Goal: Information Seeking & Learning: Learn about a topic

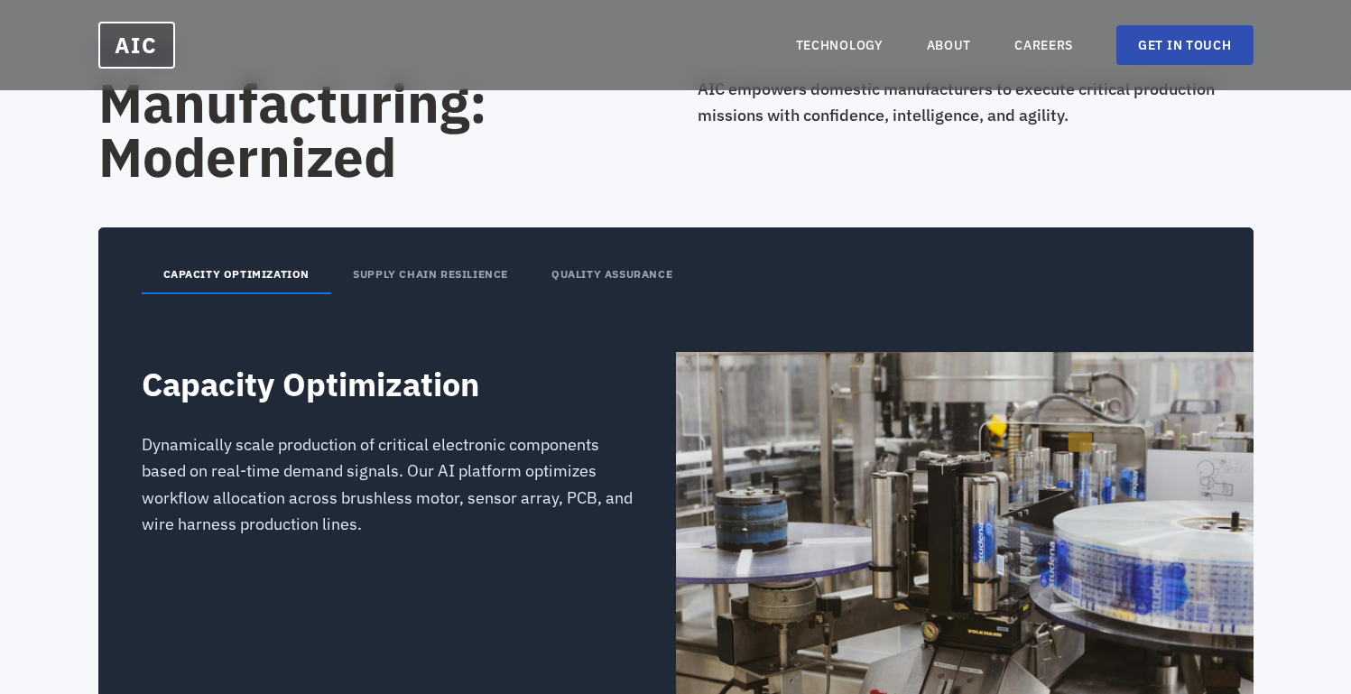
scroll to position [2373, 0]
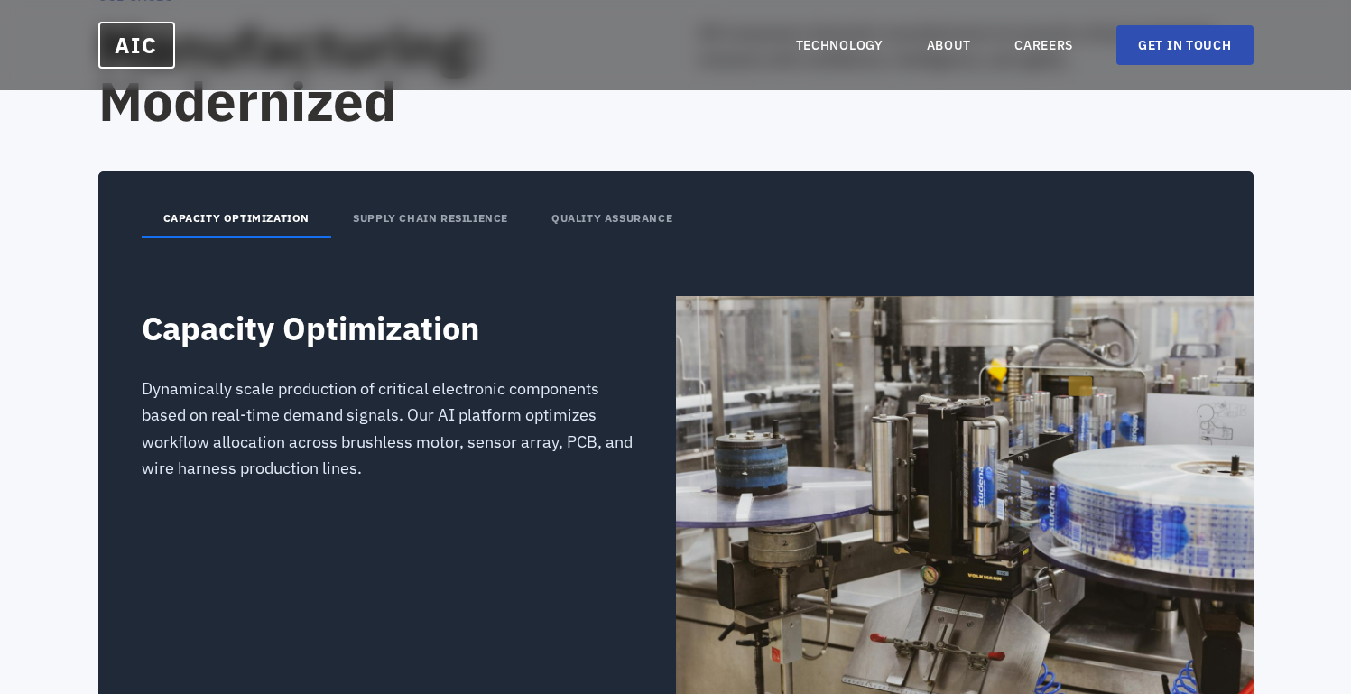
click at [493, 228] on button "SUPPLY CHAIN RESILIENCE" at bounding box center [430, 219] width 199 height 38
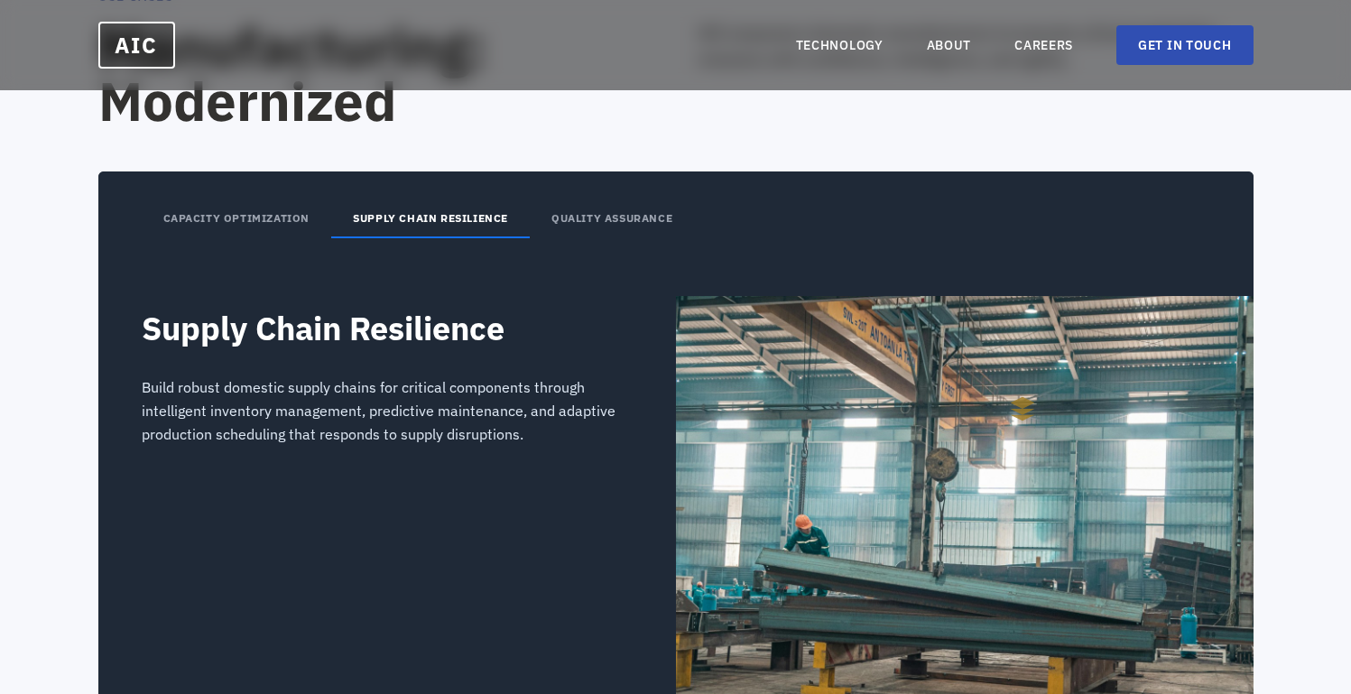
click at [598, 208] on button "QUALITY ASSURANCE" at bounding box center [612, 219] width 164 height 38
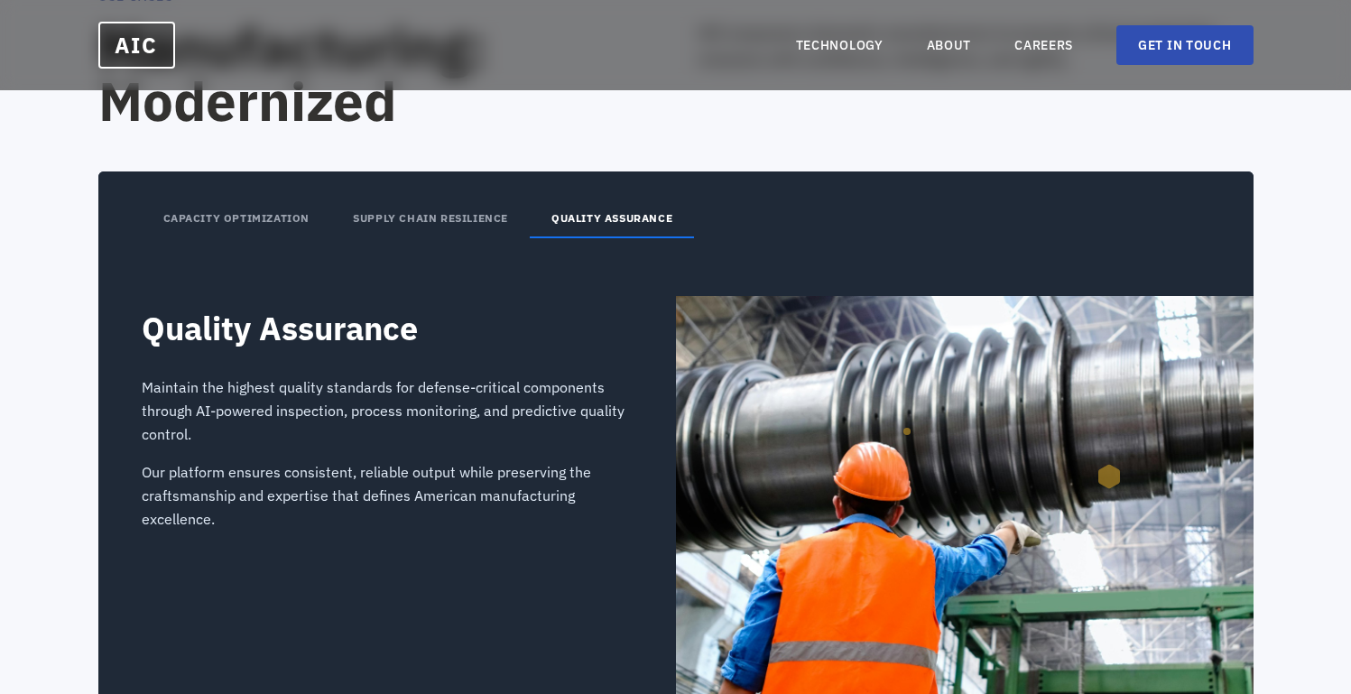
click at [175, 220] on button "CAPACITY OPTIMIZATION" at bounding box center [237, 219] width 190 height 38
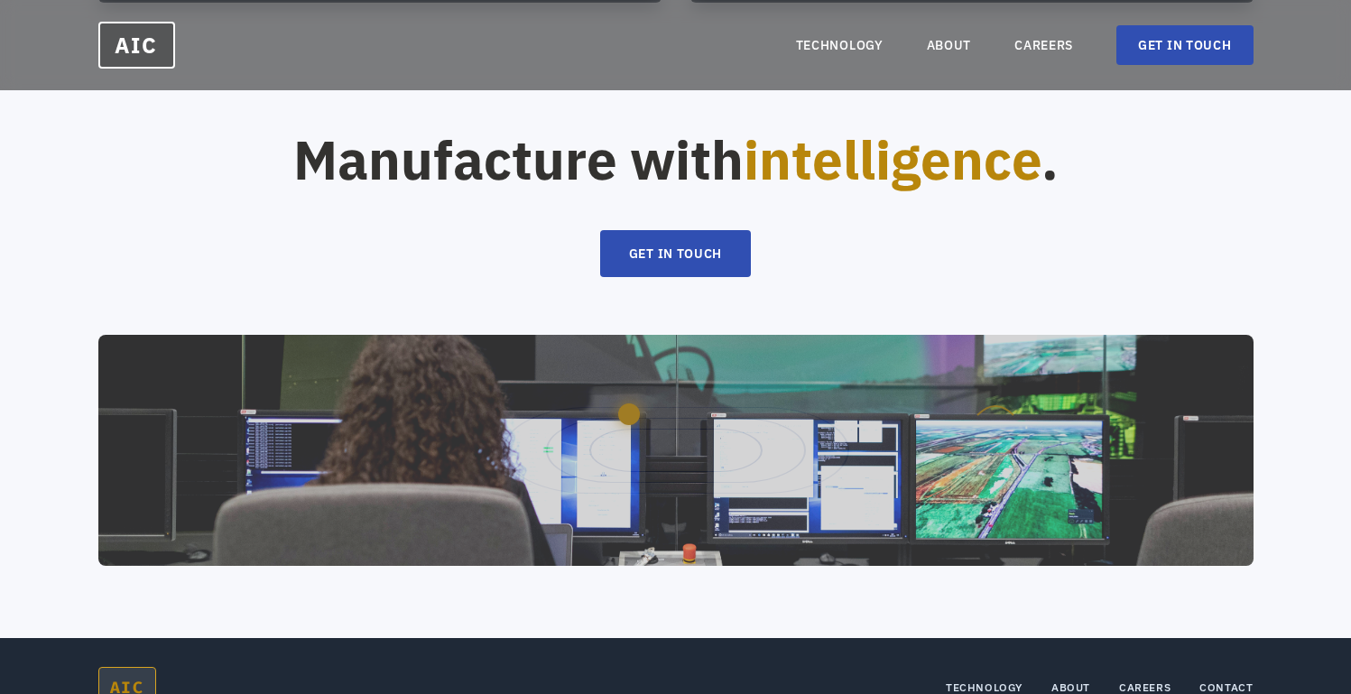
scroll to position [3827, 0]
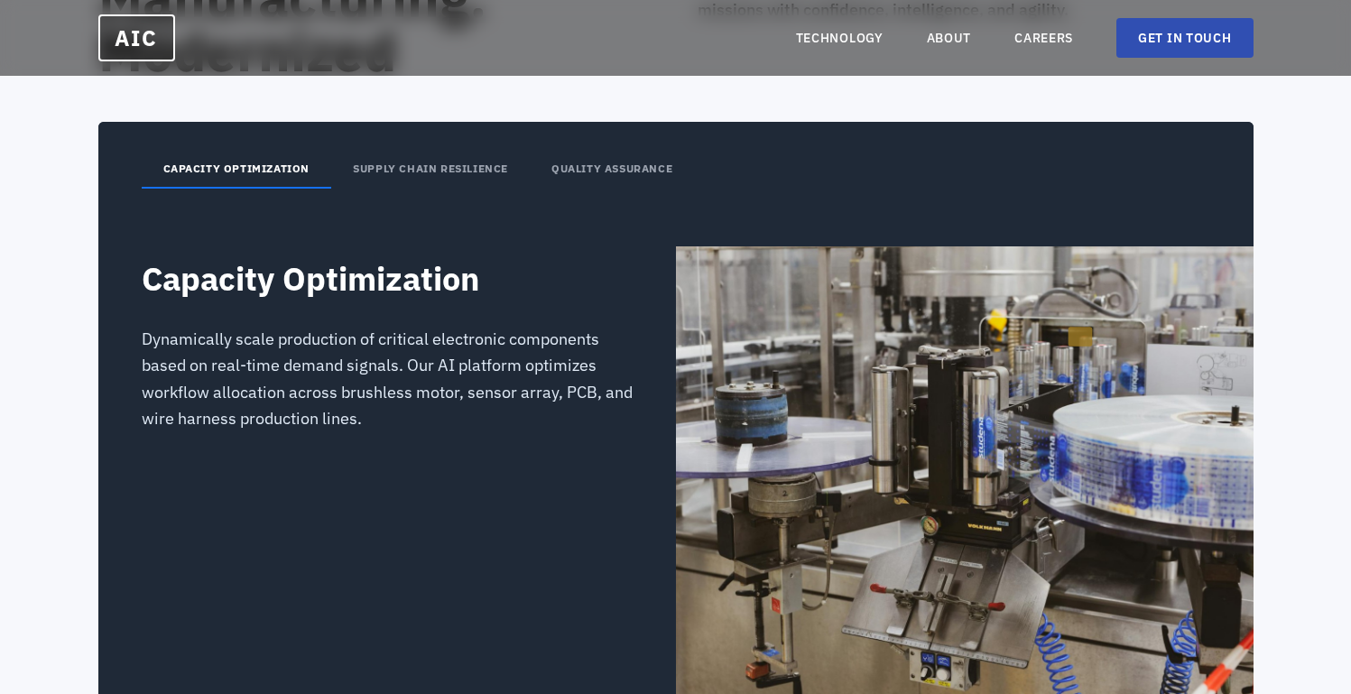
scroll to position [2407, 0]
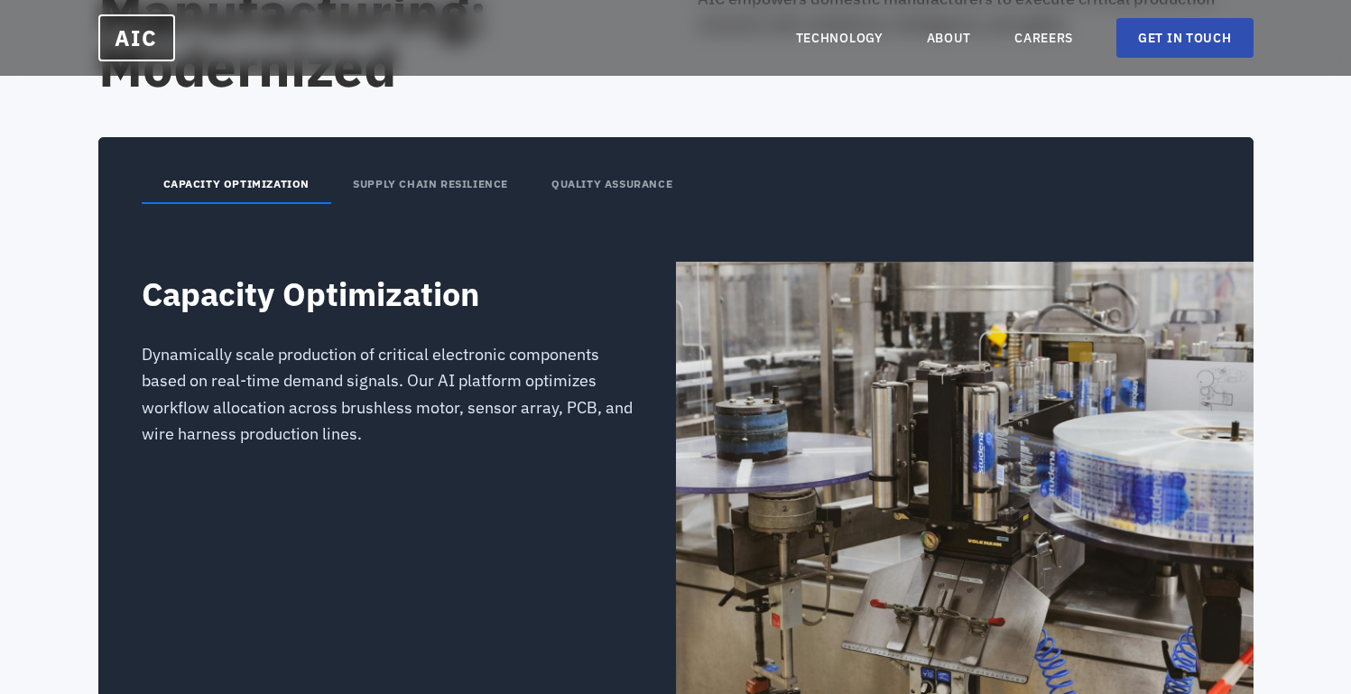
click at [428, 192] on button "SUPPLY CHAIN RESILIENCE" at bounding box center [430, 185] width 199 height 38
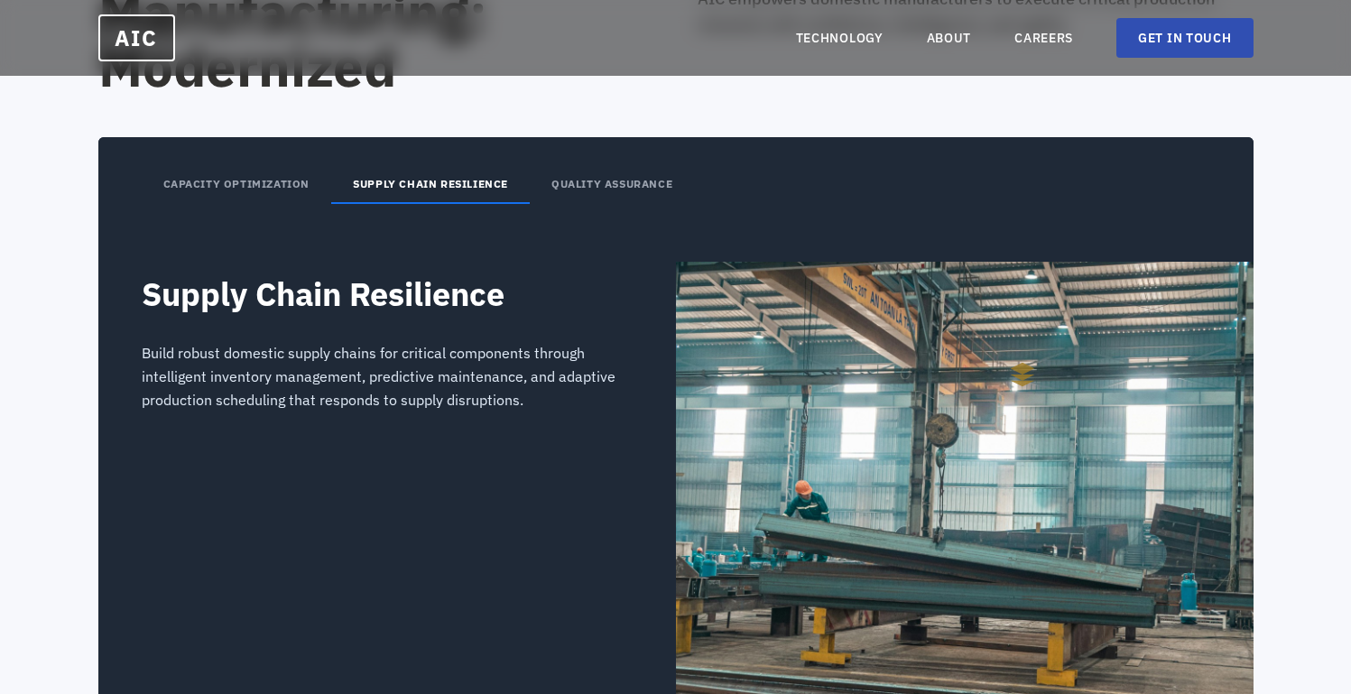
click at [592, 195] on button "QUALITY ASSURANCE" at bounding box center [612, 185] width 164 height 38
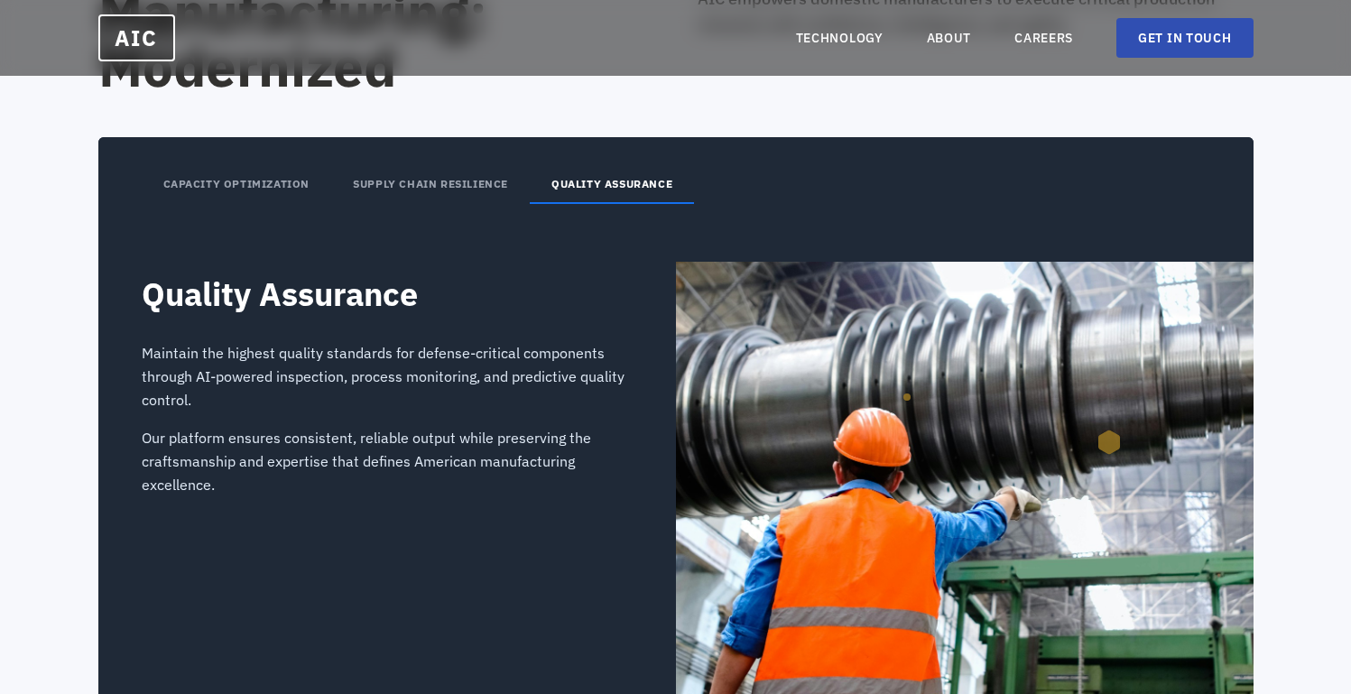
click at [483, 191] on button "SUPPLY CHAIN RESILIENCE" at bounding box center [430, 185] width 199 height 38
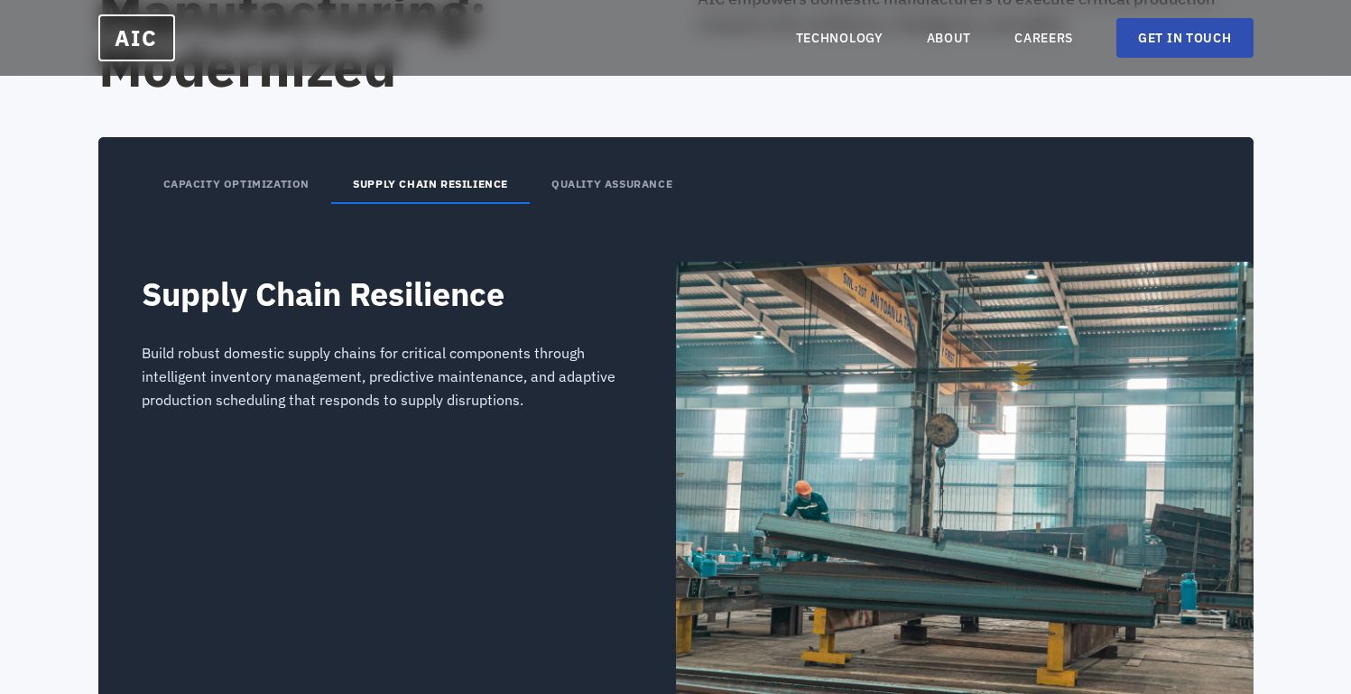
click at [255, 148] on div "CAPACITY OPTIMIZATION SUPPLY CHAIN RESILIENCE QUALITY ASSURANCE" at bounding box center [675, 170] width 1155 height 67
click at [230, 170] on button "CAPACITY OPTIMIZATION" at bounding box center [237, 185] width 190 height 38
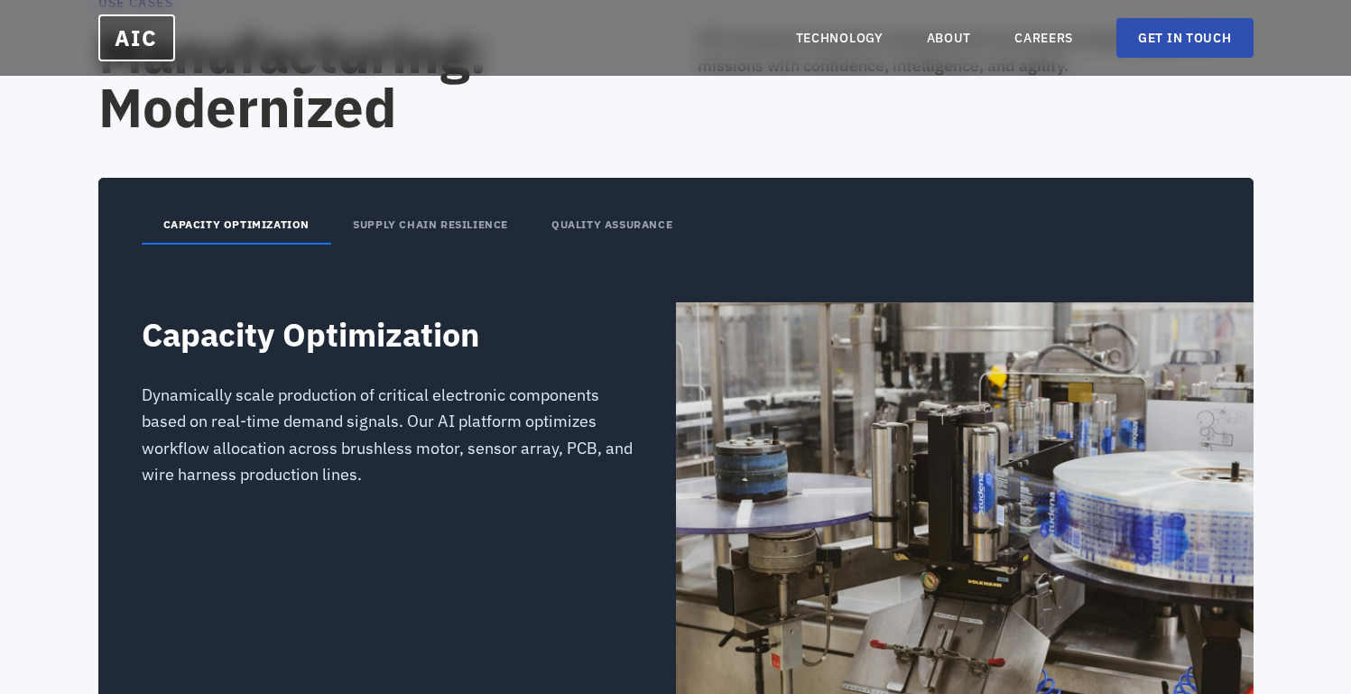
scroll to position [2374, 0]
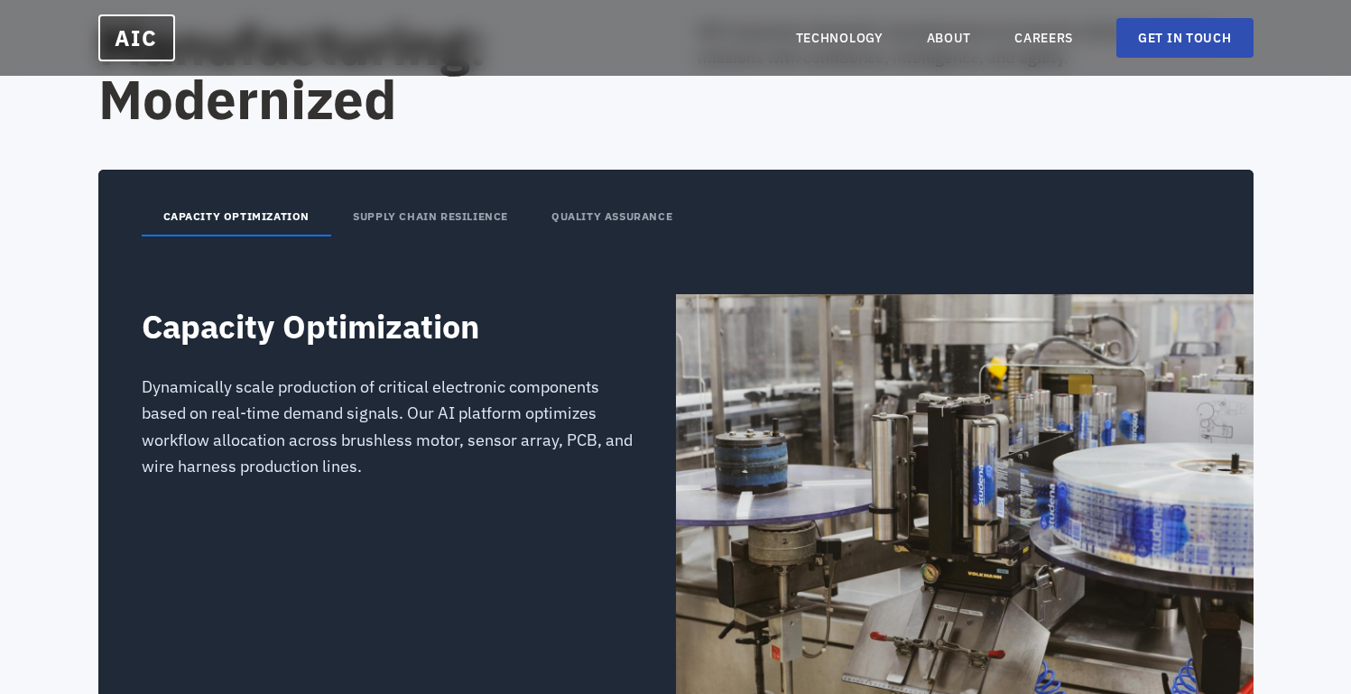
click at [412, 221] on button "SUPPLY CHAIN RESILIENCE" at bounding box center [430, 218] width 199 height 38
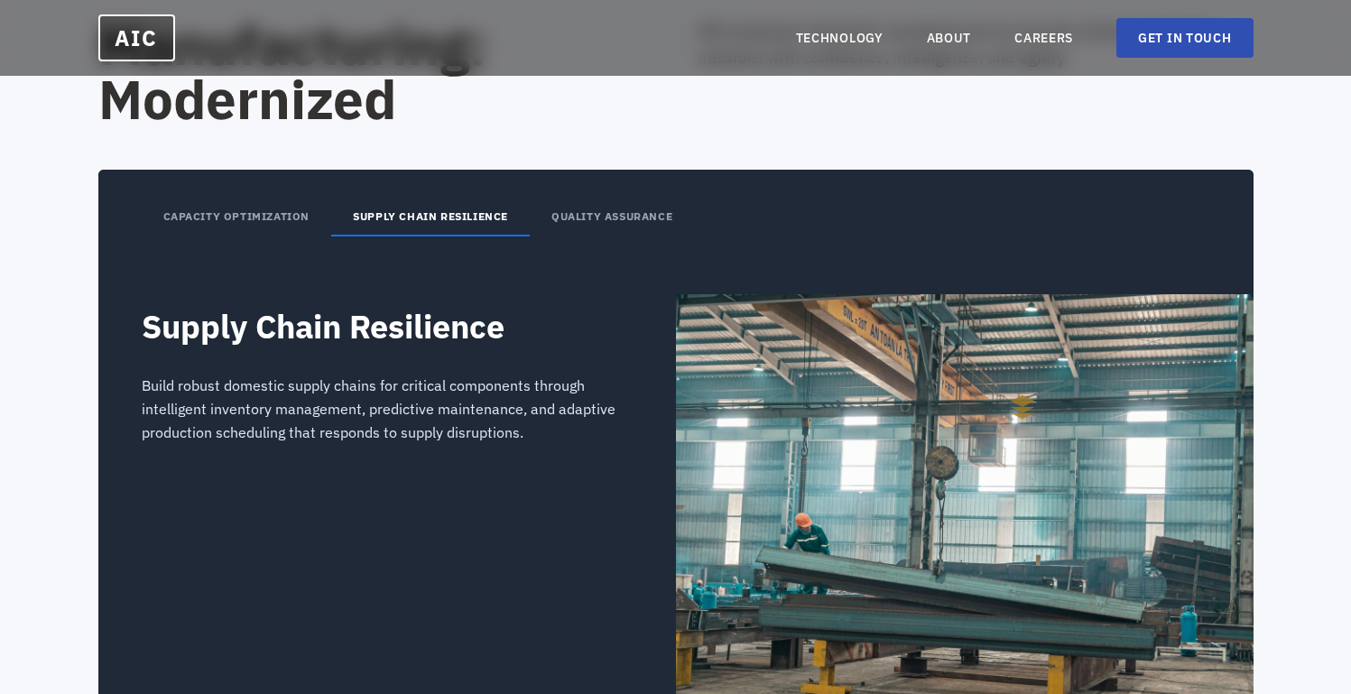
click at [527, 215] on button "SUPPLY CHAIN RESILIENCE" at bounding box center [430, 218] width 199 height 38
click at [539, 215] on button "QUALITY ASSURANCE" at bounding box center [612, 218] width 164 height 38
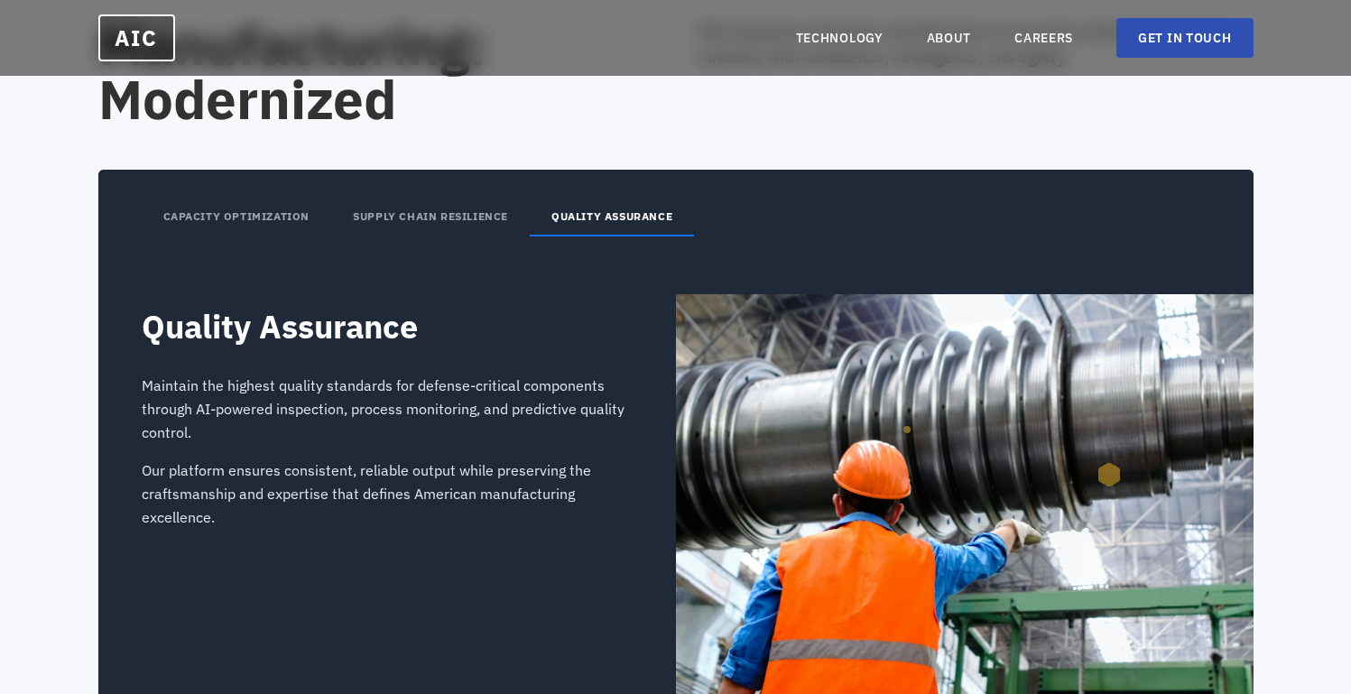
click at [378, 215] on button "SUPPLY CHAIN RESILIENCE" at bounding box center [430, 218] width 199 height 38
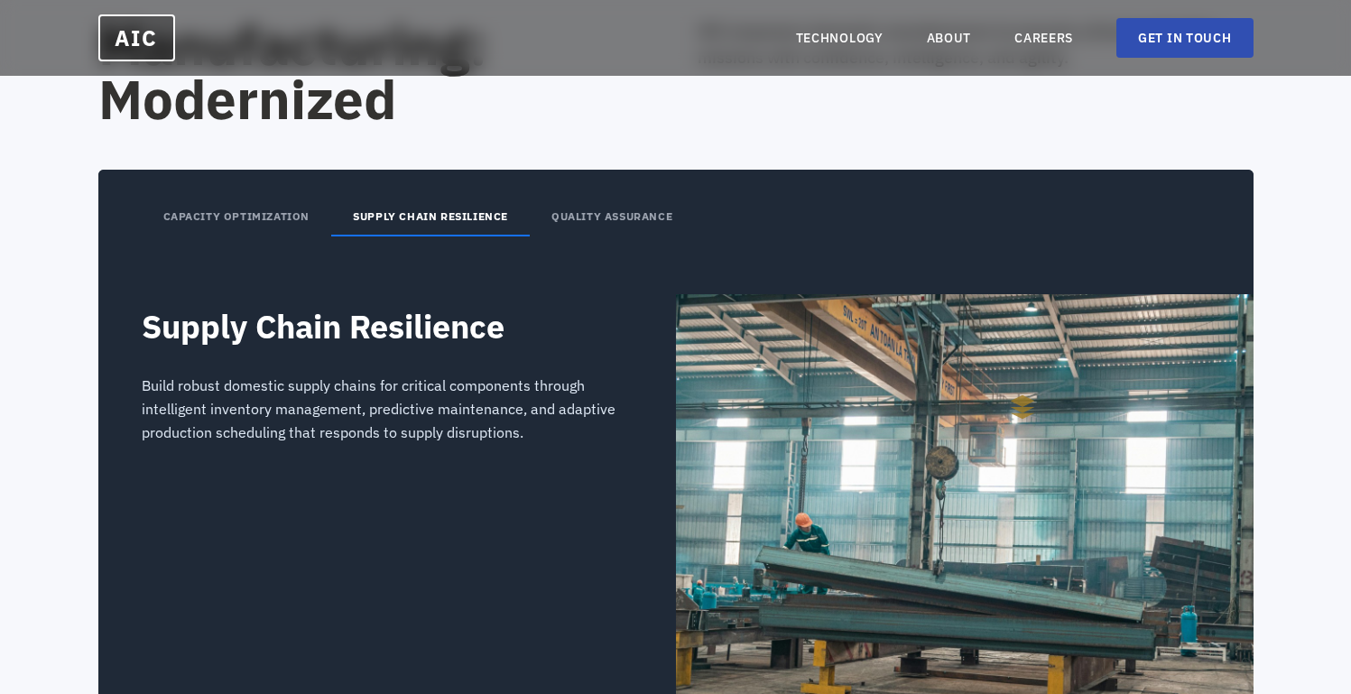
click at [275, 224] on button "CAPACITY OPTIMIZATION" at bounding box center [237, 218] width 190 height 38
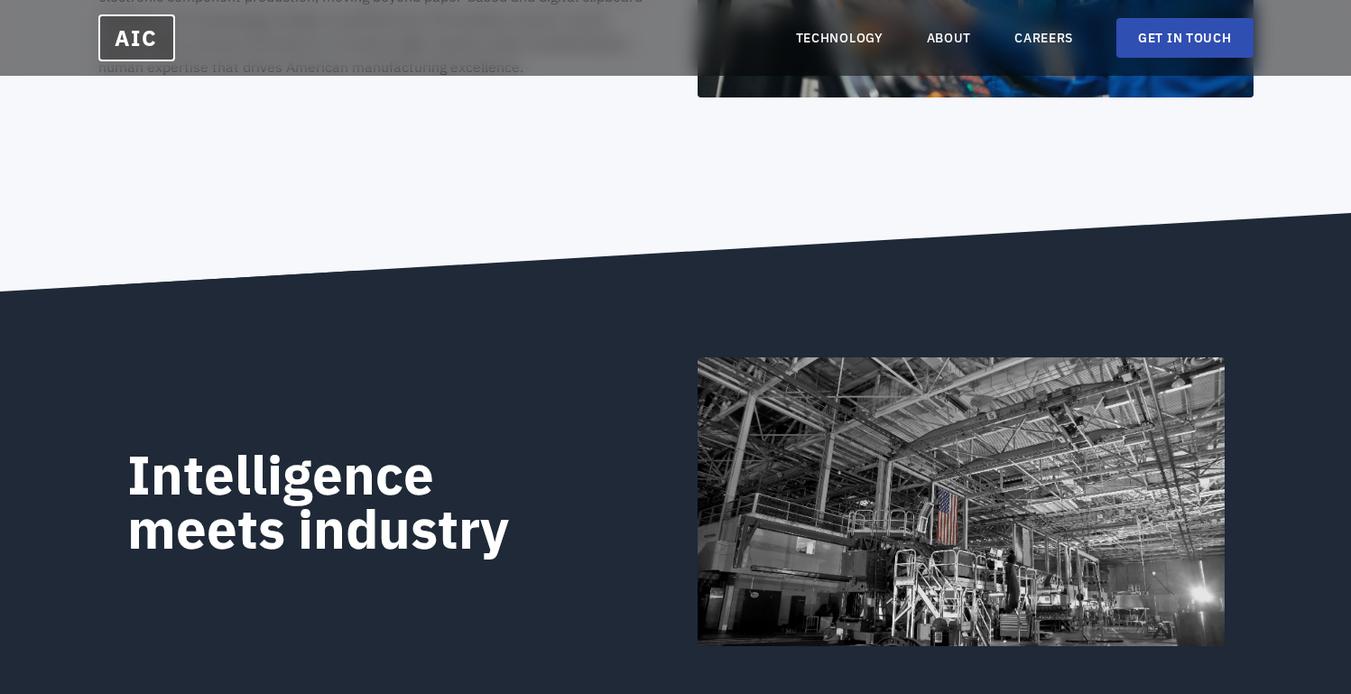
scroll to position [718, 0]
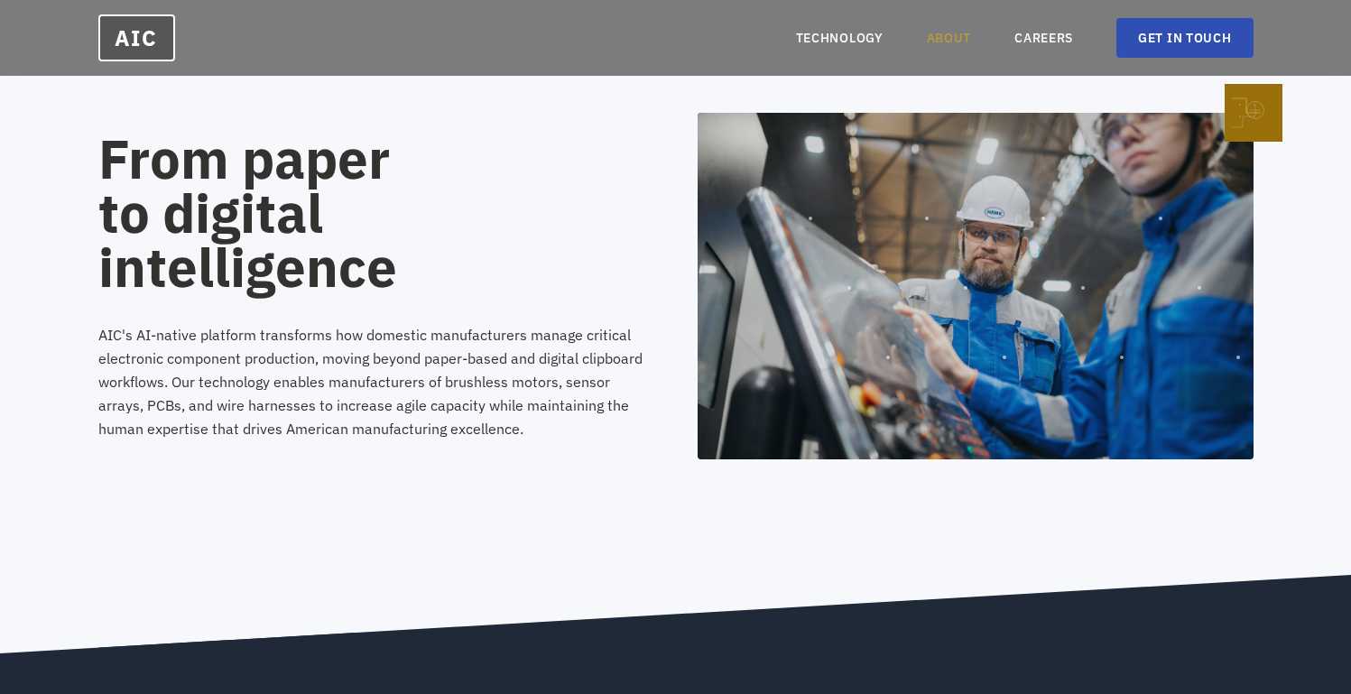
click at [953, 42] on link "ABOUT" at bounding box center [949, 38] width 45 height 18
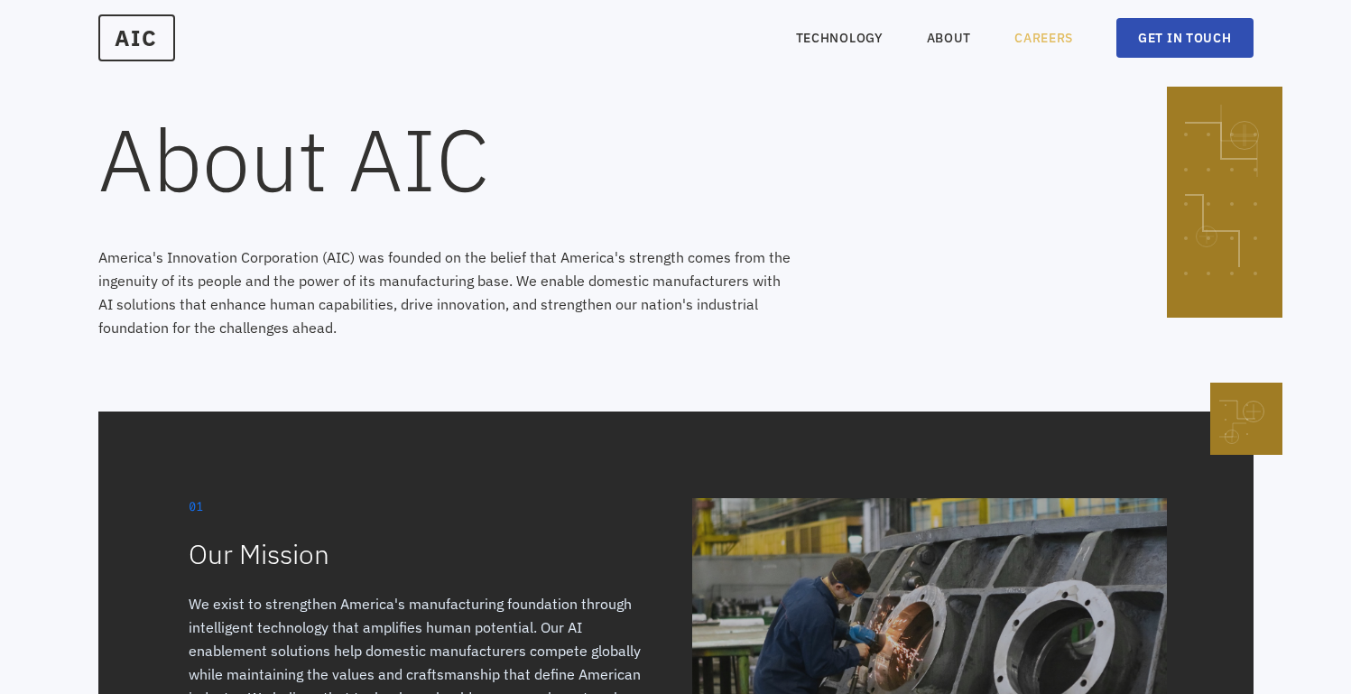
click at [1052, 44] on link "CAREERS" at bounding box center [1043, 38] width 59 height 18
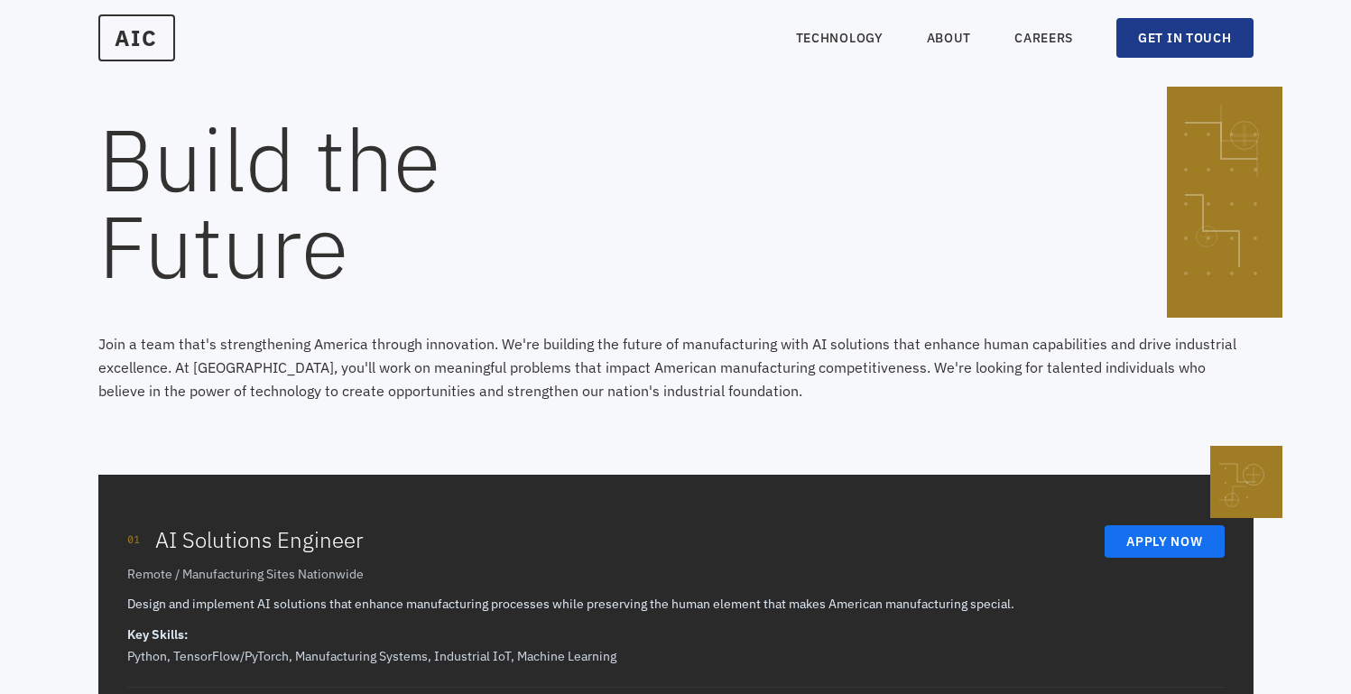
click at [1173, 25] on link "GET IN TOUCH" at bounding box center [1184, 38] width 136 height 40
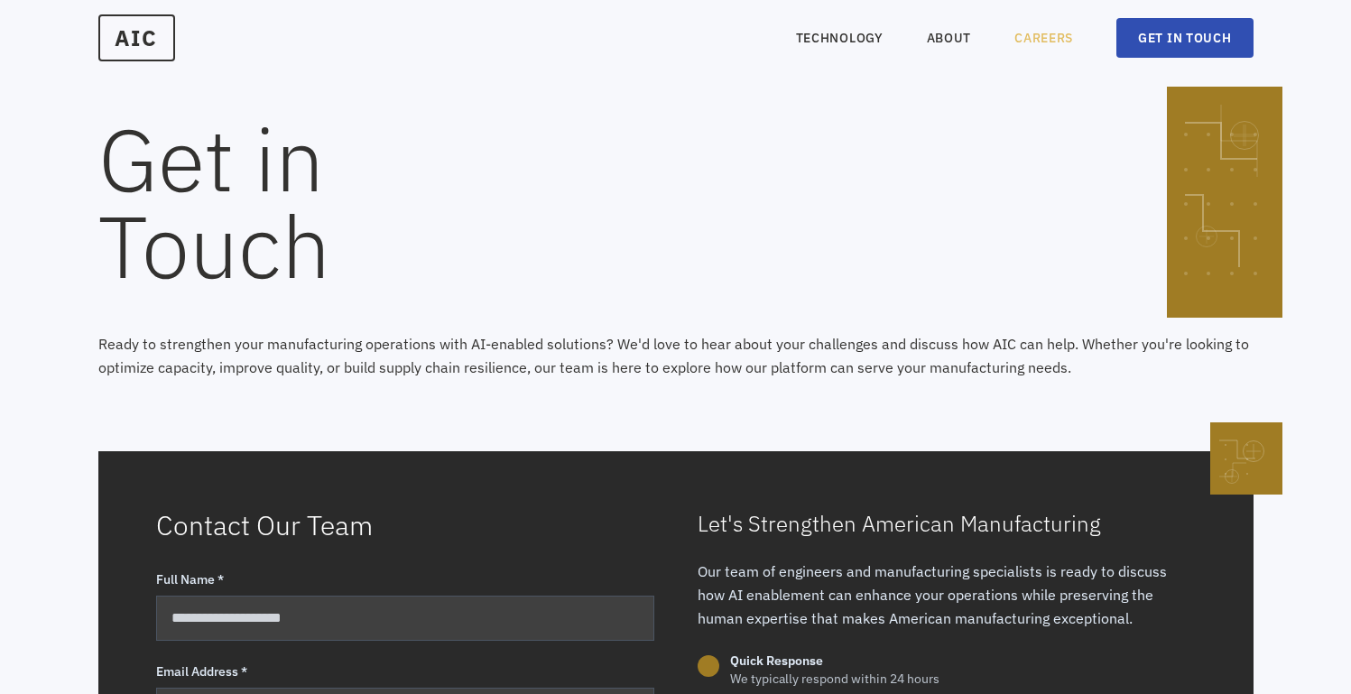
click at [1068, 35] on link "CAREERS" at bounding box center [1043, 38] width 59 height 18
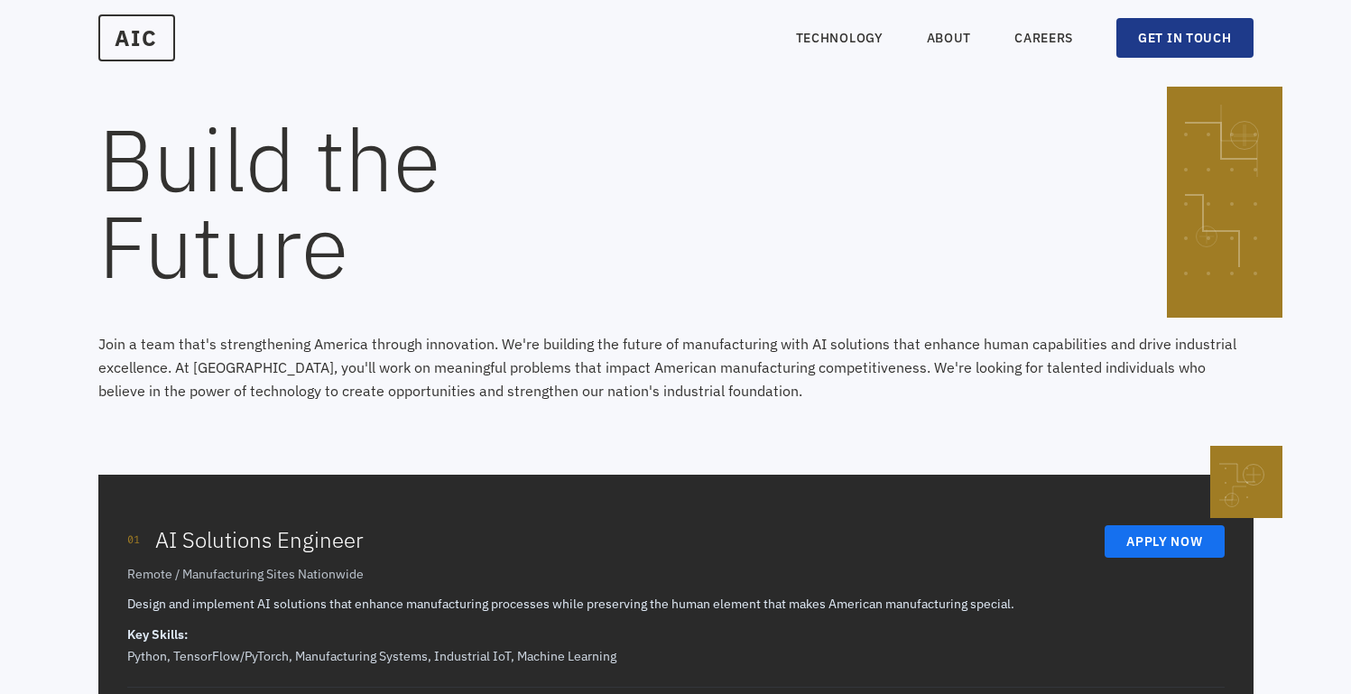
click at [1155, 35] on link "GET IN TOUCH" at bounding box center [1184, 38] width 136 height 40
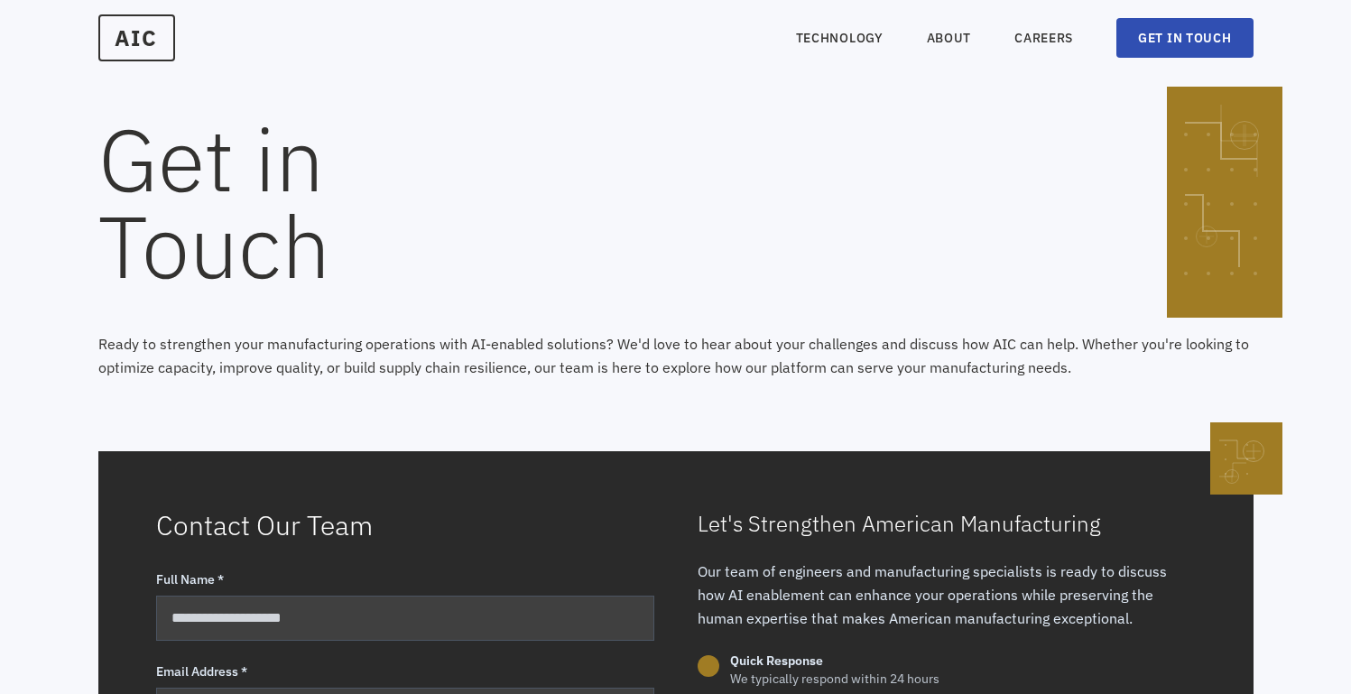
click at [809, 21] on nav "TECHNOLOGY ABOUT CAREERS GET IN TOUCH" at bounding box center [1025, 38] width 458 height 40
click at [810, 34] on link "TECHNOLOGY" at bounding box center [840, 38] width 88 height 18
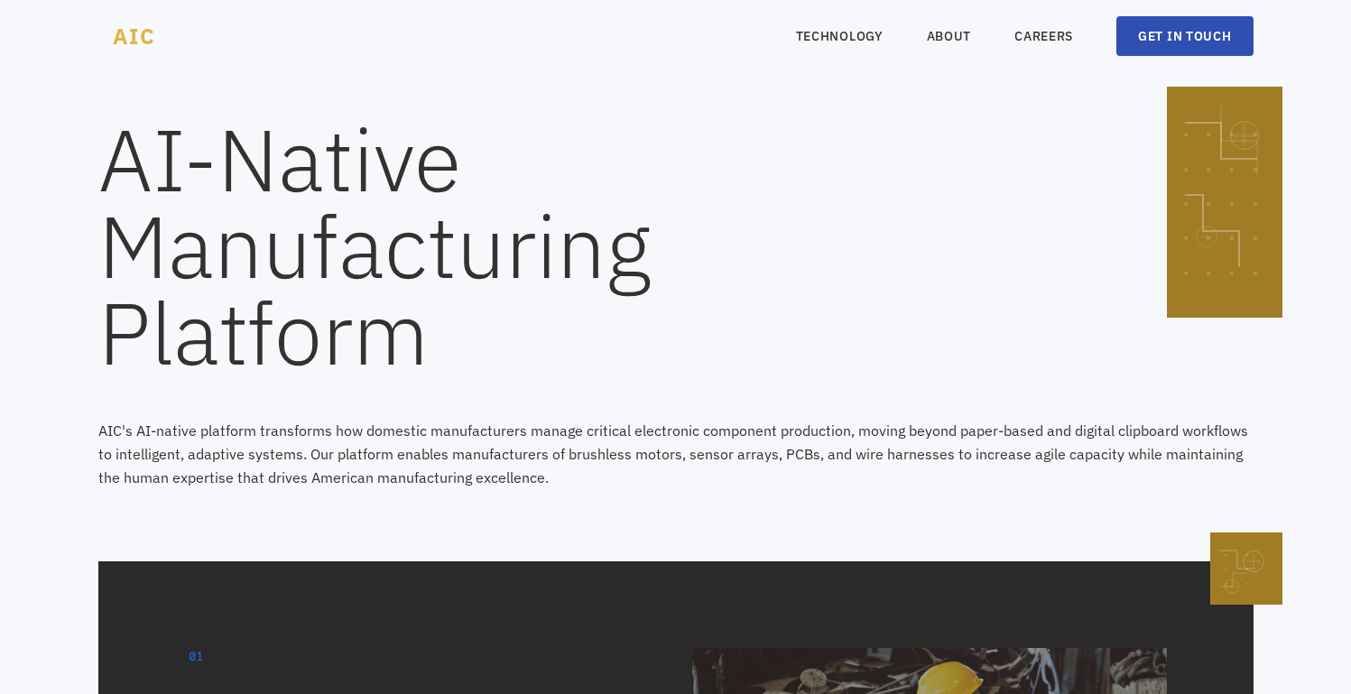
click at [159, 31] on span "AIC" at bounding box center [134, 35] width 73 height 43
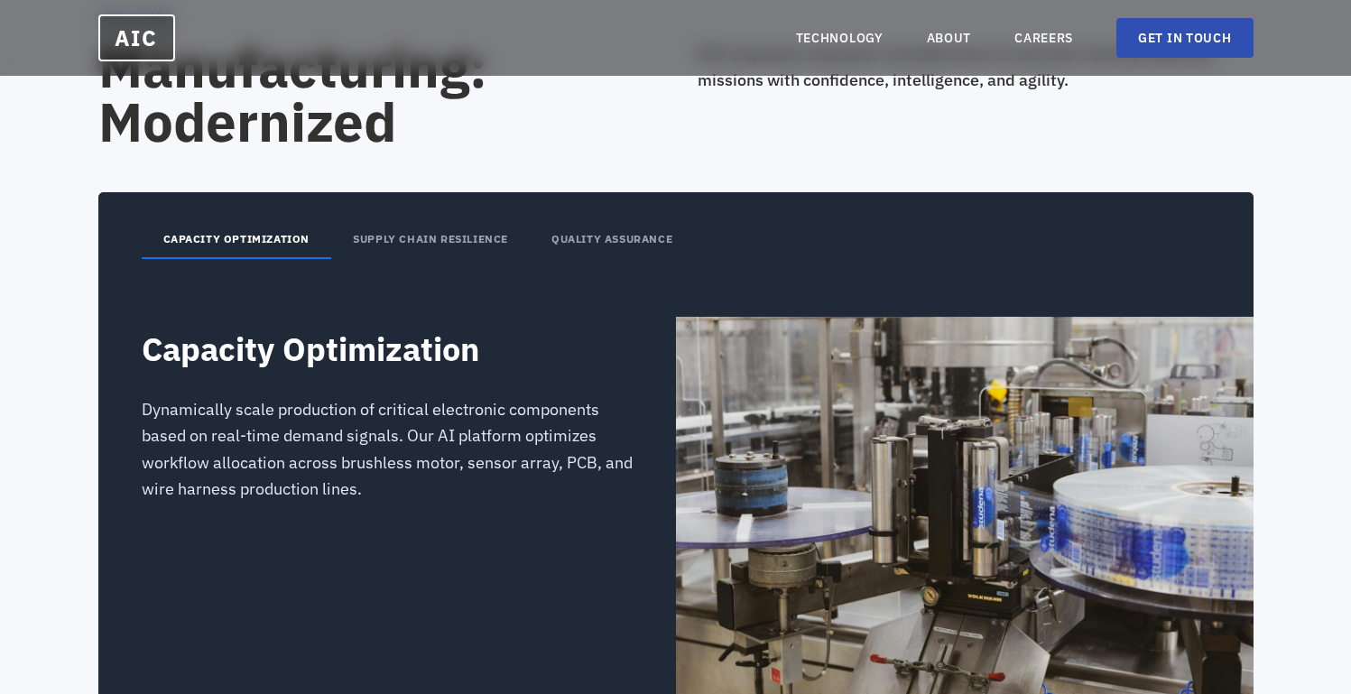
scroll to position [2458, 0]
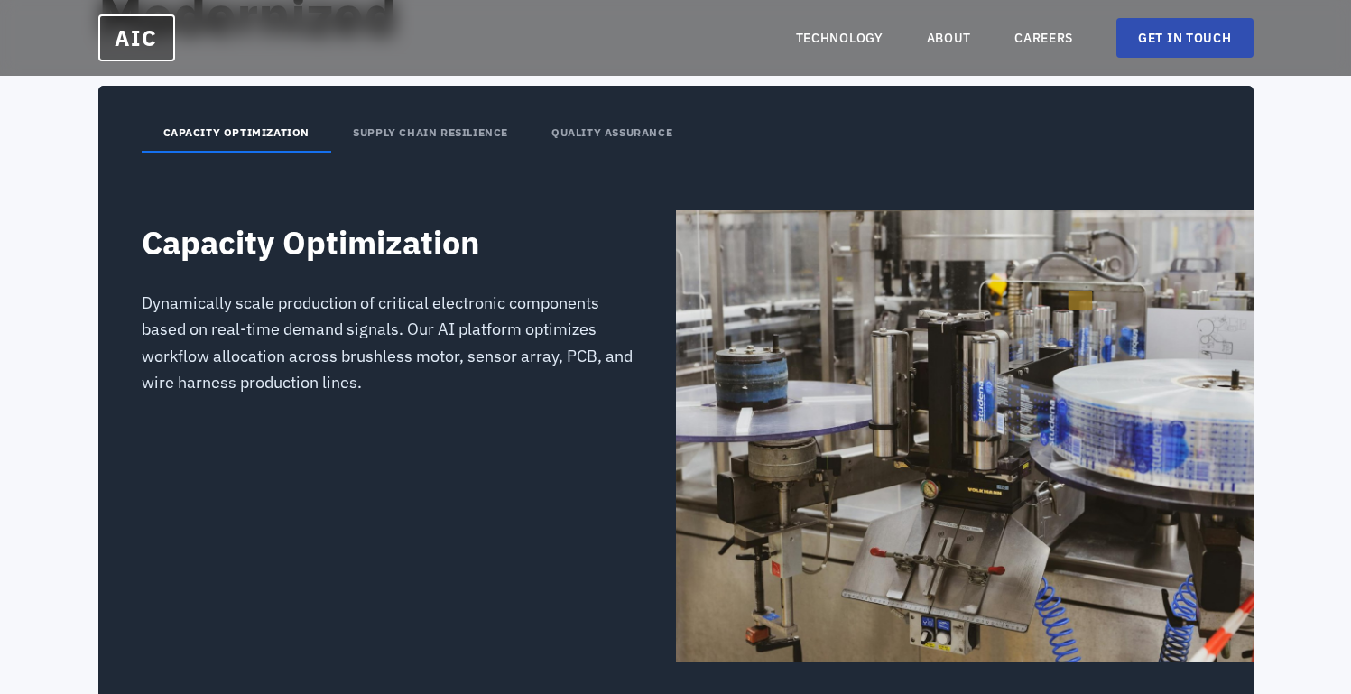
click at [436, 138] on button "SUPPLY CHAIN RESILIENCE" at bounding box center [430, 134] width 199 height 38
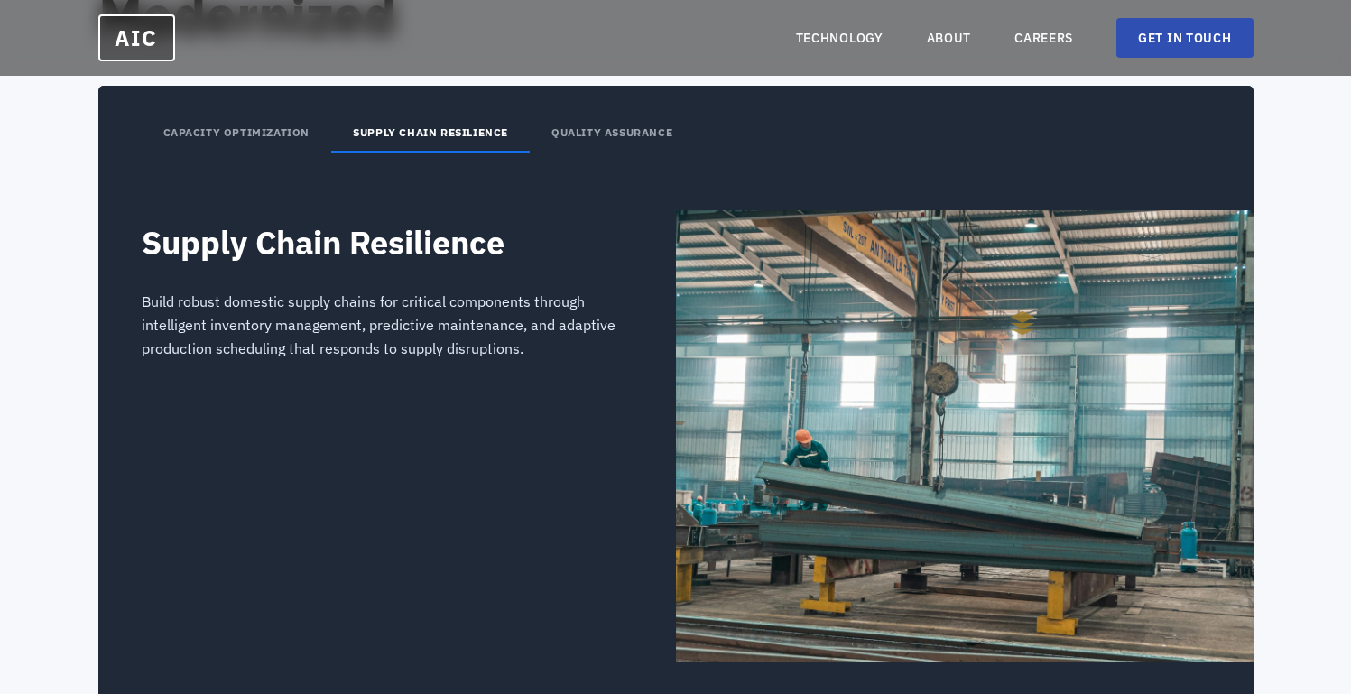
click at [539, 129] on button "QUALITY ASSURANCE" at bounding box center [612, 134] width 164 height 38
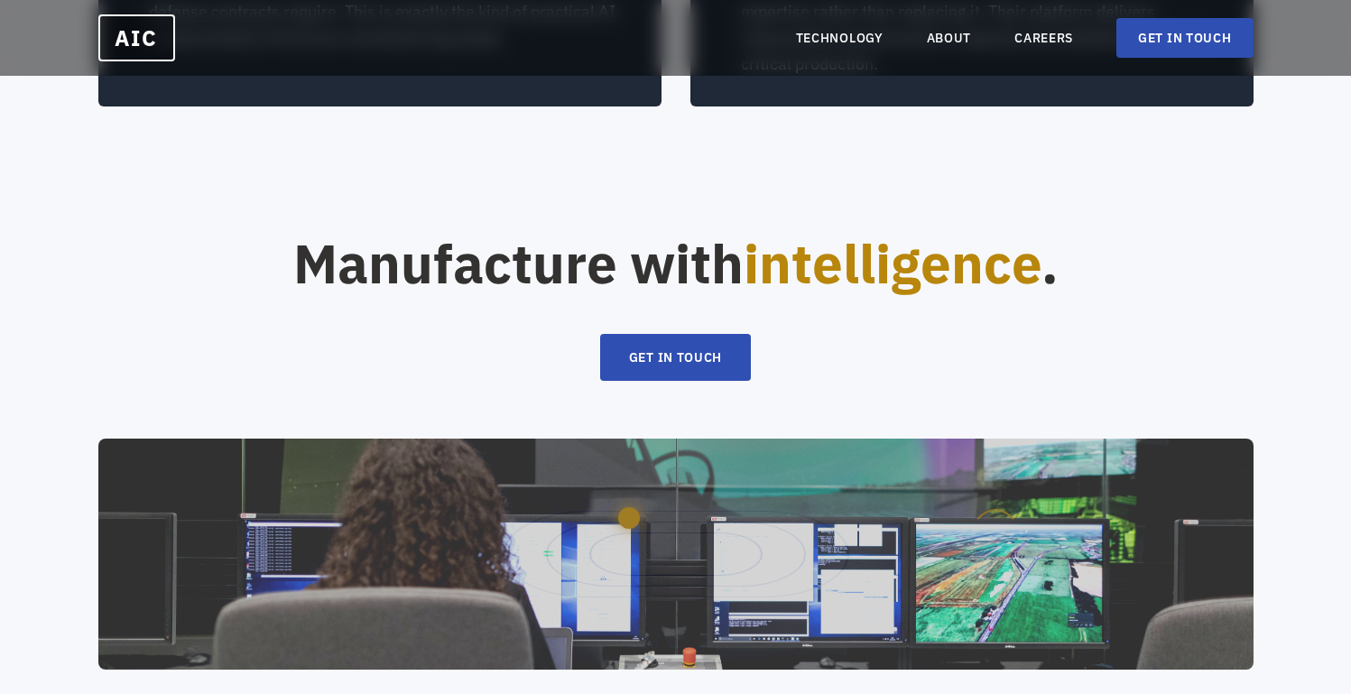
scroll to position [3827, 0]
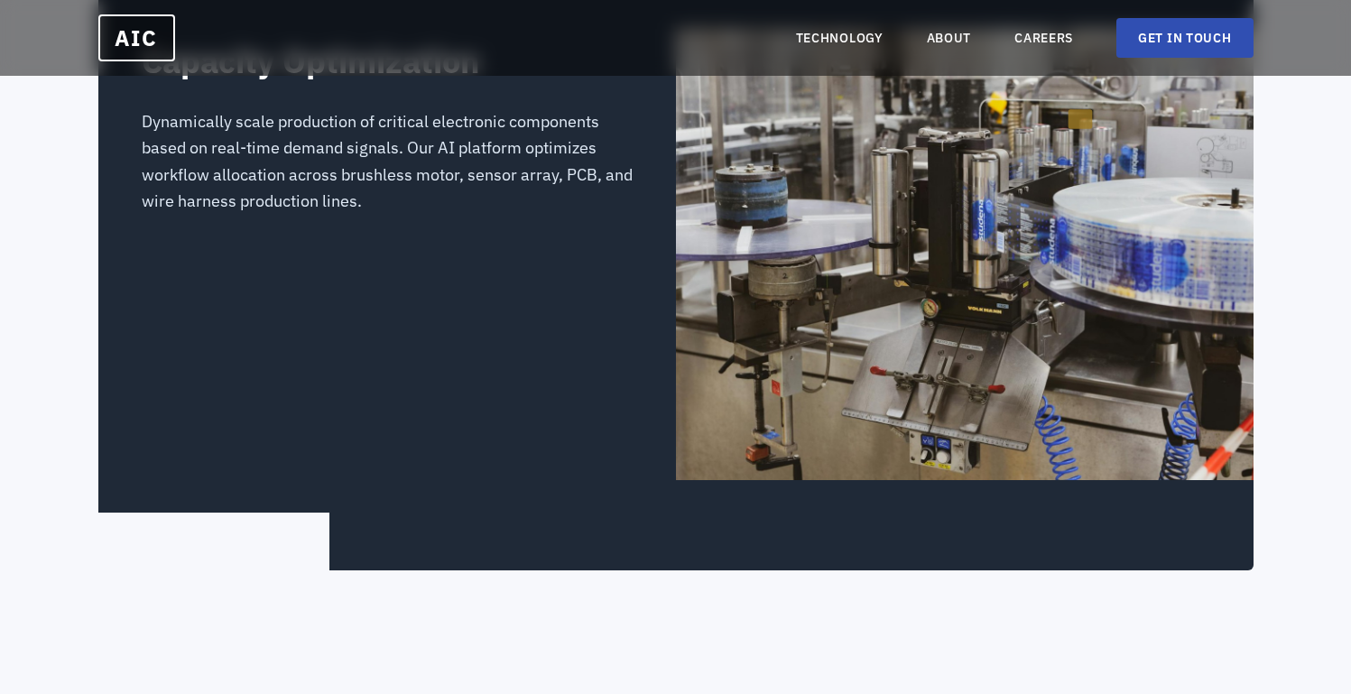
scroll to position [2670, 0]
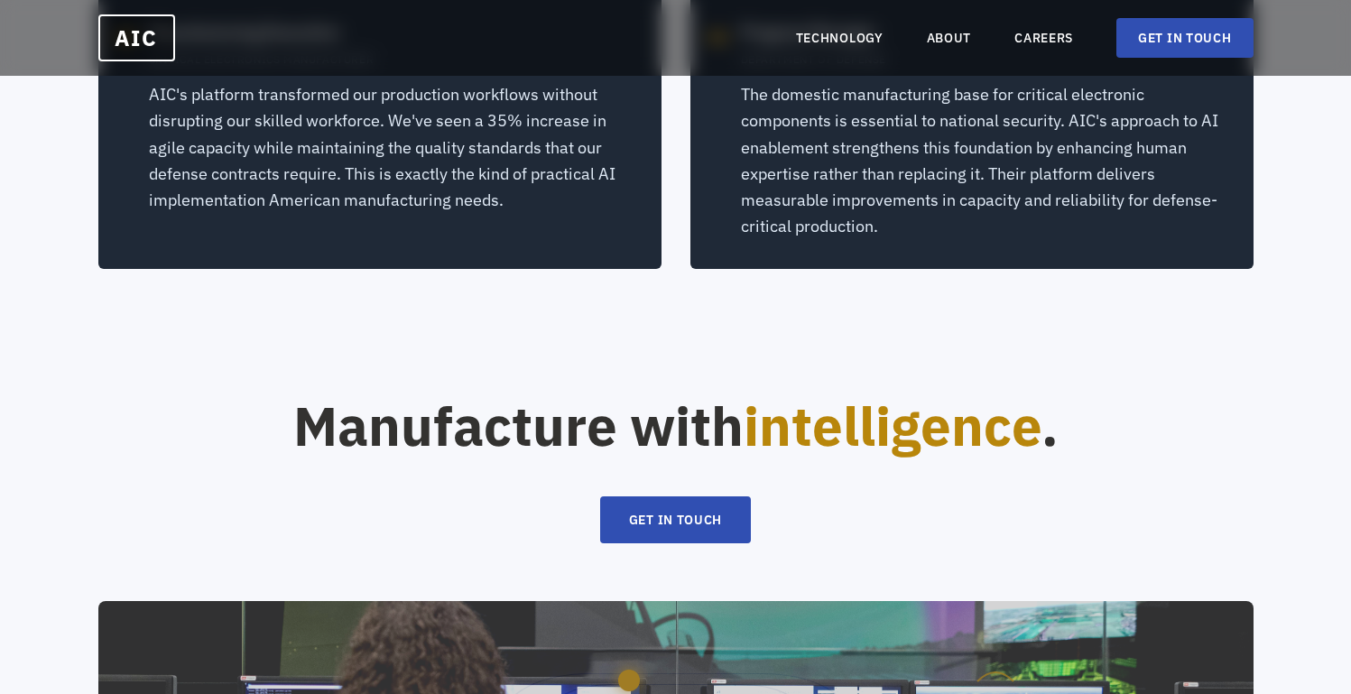
click at [5, 514] on div "Manufacture with intelligence . GET IN TOUCH" at bounding box center [675, 615] width 1351 height 433
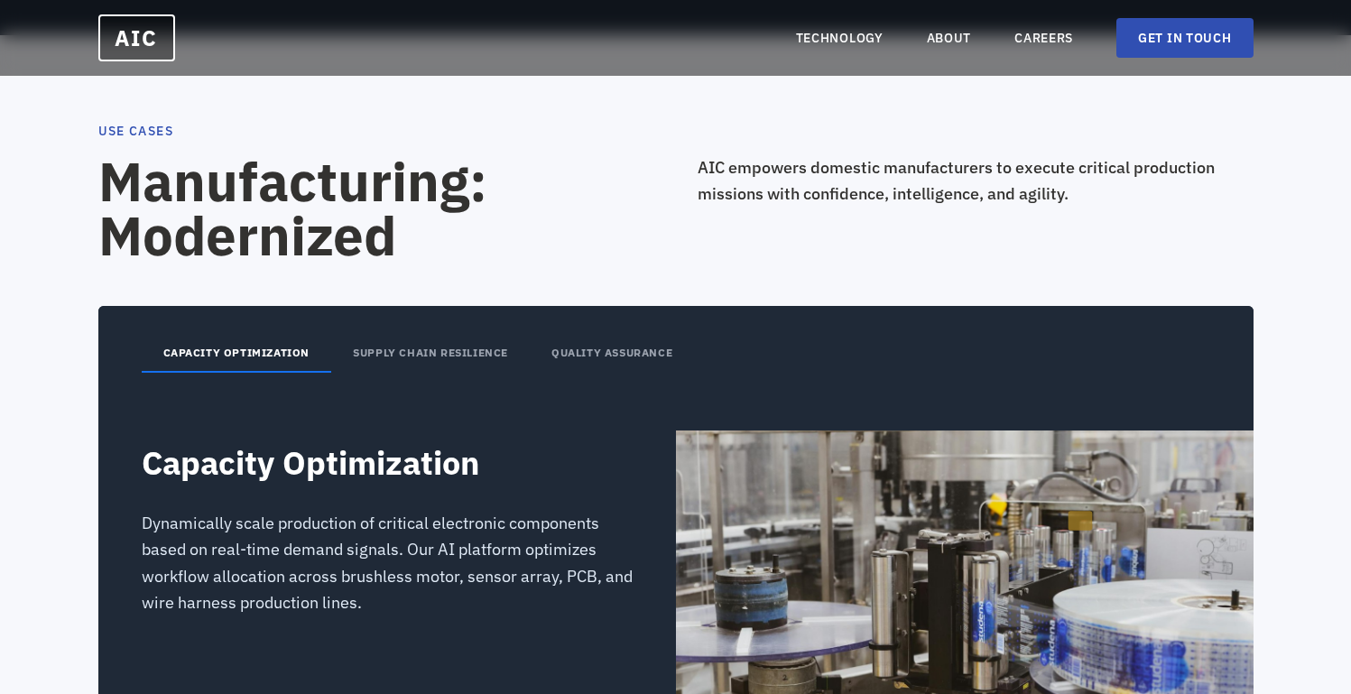
scroll to position [2236, 0]
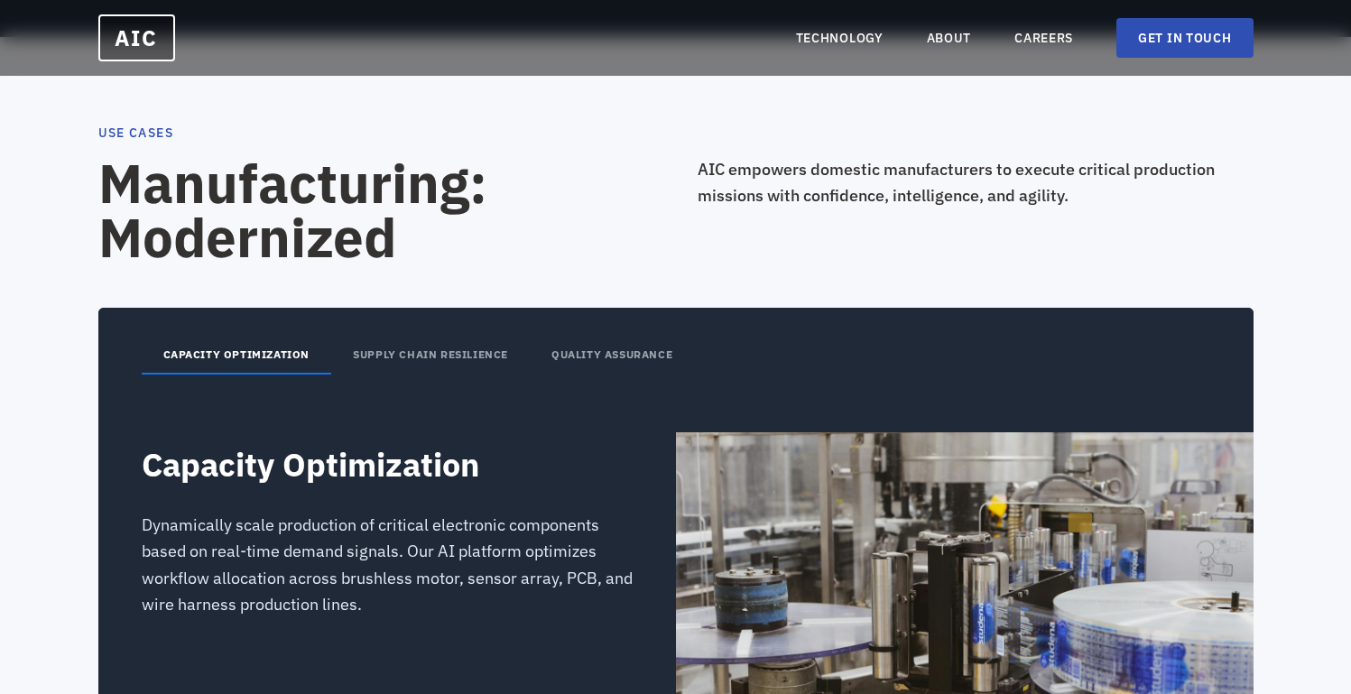
click at [434, 369] on button "SUPPLY CHAIN RESILIENCE" at bounding box center [430, 356] width 199 height 38
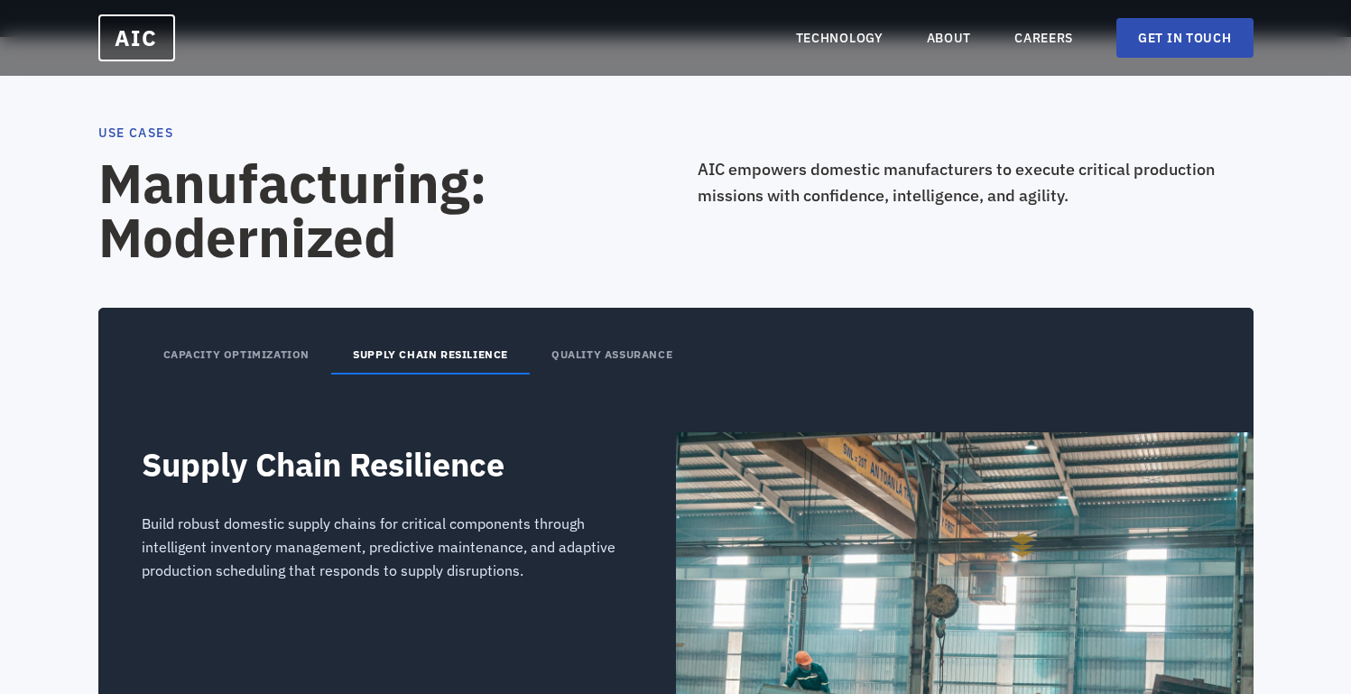
click at [522, 364] on button "SUPPLY CHAIN RESILIENCE" at bounding box center [430, 356] width 199 height 38
click at [534, 361] on button "QUALITY ASSURANCE" at bounding box center [612, 356] width 164 height 38
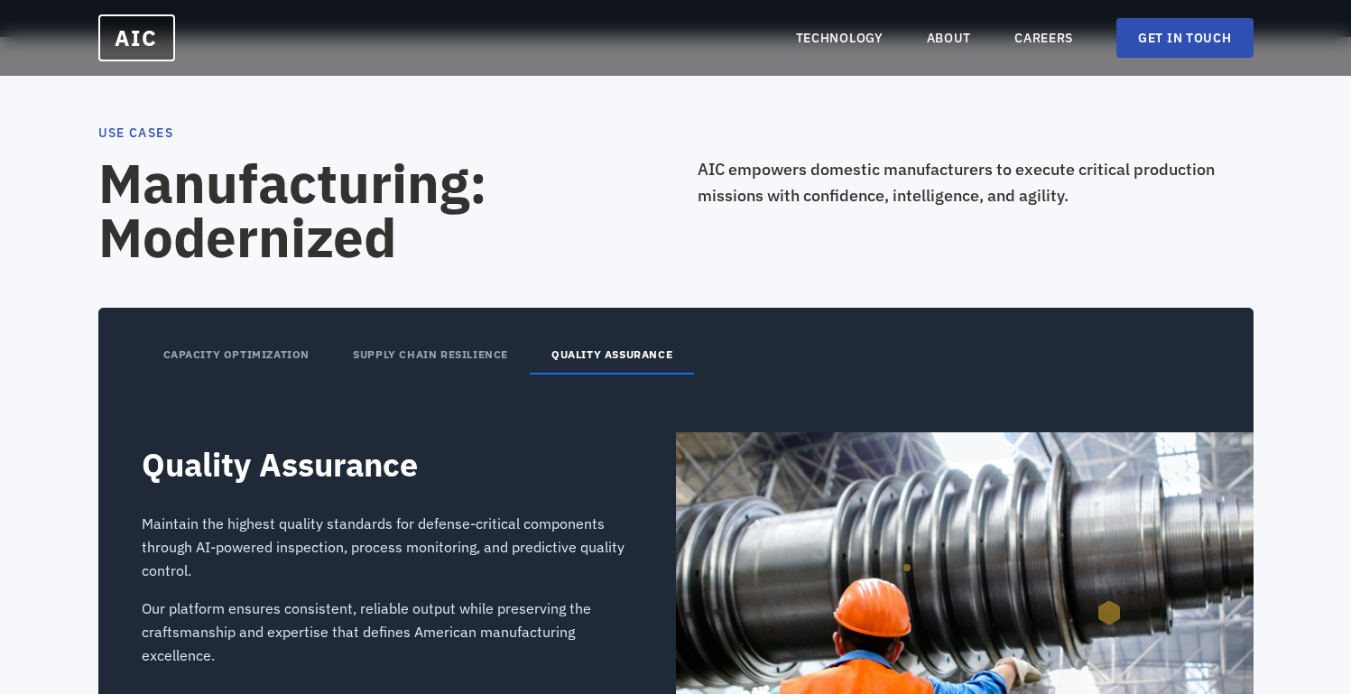
click at [448, 368] on button "SUPPLY CHAIN RESILIENCE" at bounding box center [430, 356] width 199 height 38
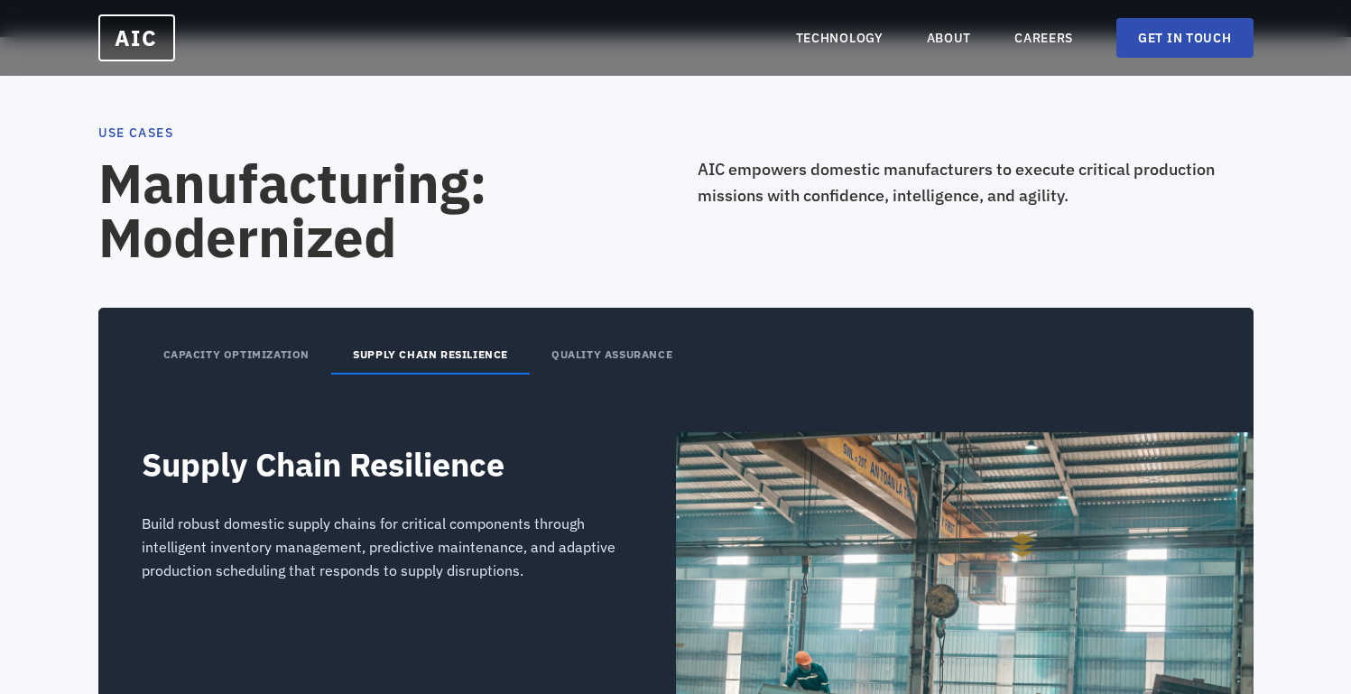
click at [318, 356] on button "CAPACITY OPTIMIZATION" at bounding box center [237, 356] width 190 height 38
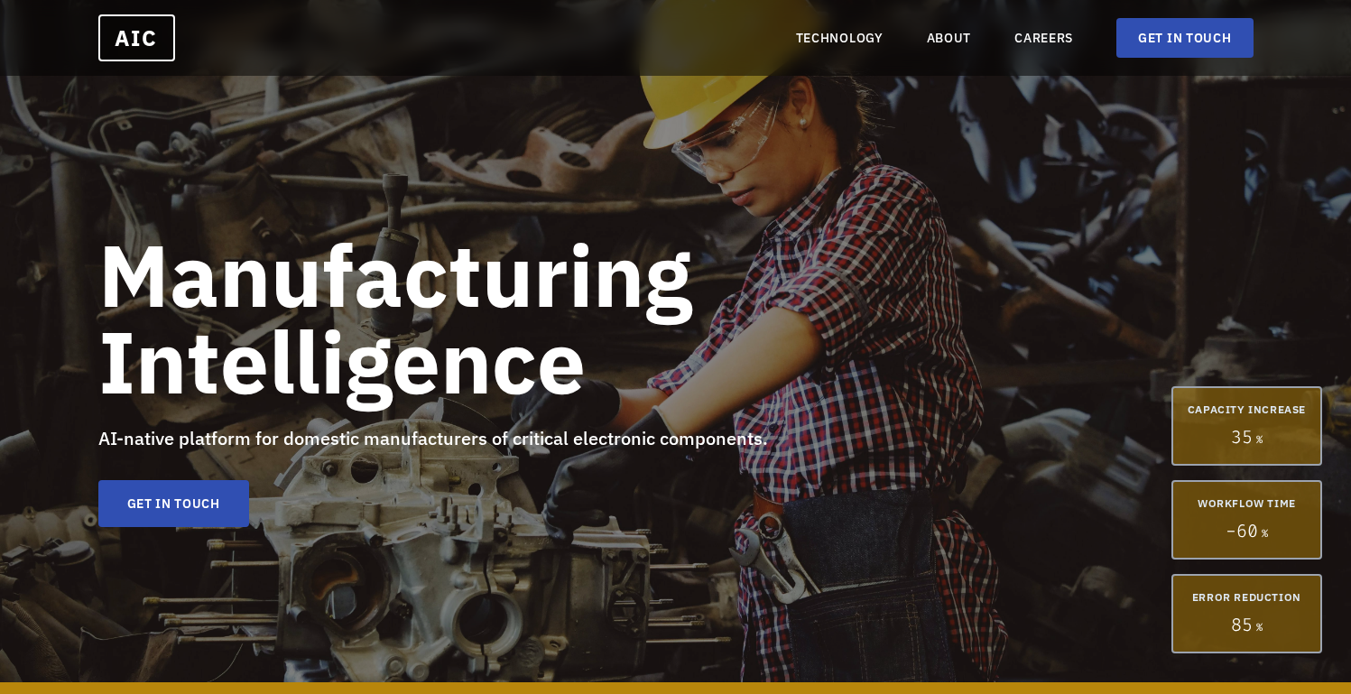
scroll to position [0, 0]
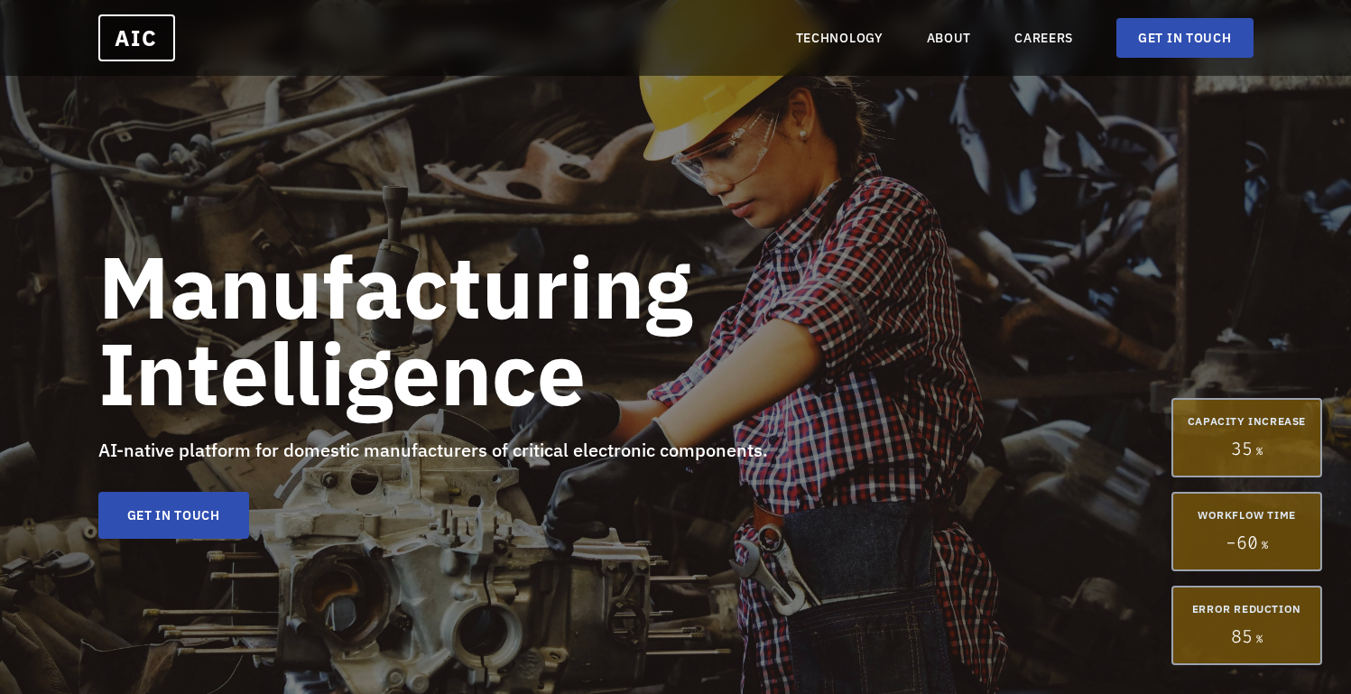
click at [861, 61] on div "AIC TECHNOLOGY ABOUT CAREERS GET IN TOUCH" at bounding box center [675, 37] width 1351 height 61
